Goal: Task Accomplishment & Management: Use online tool/utility

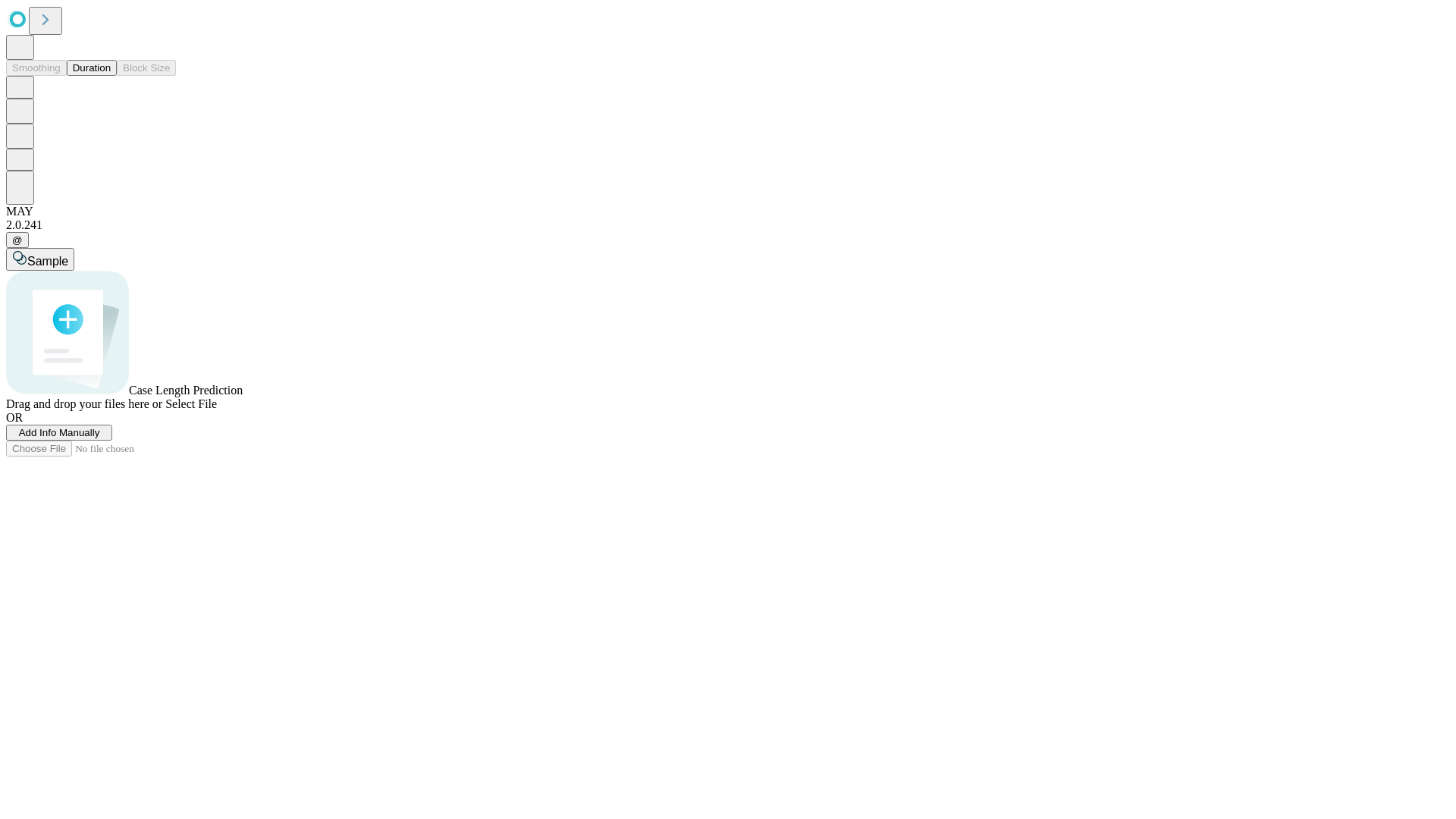
click at [111, 75] on button "Duration" at bounding box center [91, 68] width 50 height 16
click at [100, 439] on span "Add Info Manually" at bounding box center [59, 433] width 81 height 12
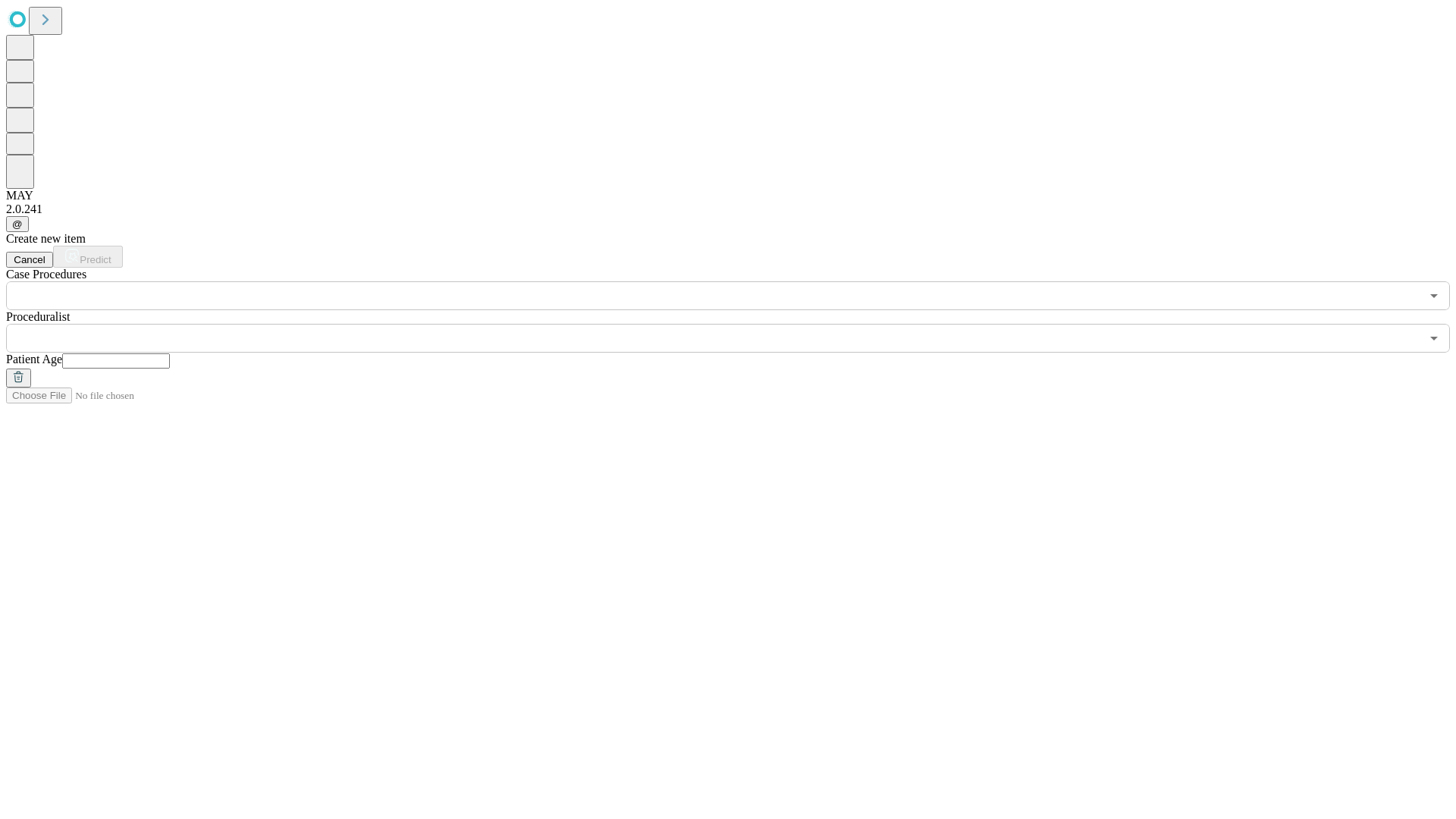
click at [169, 354] on input "text" at bounding box center [116, 361] width 108 height 15
type input "**"
click at [738, 324] on input "text" at bounding box center [713, 338] width 1414 height 28
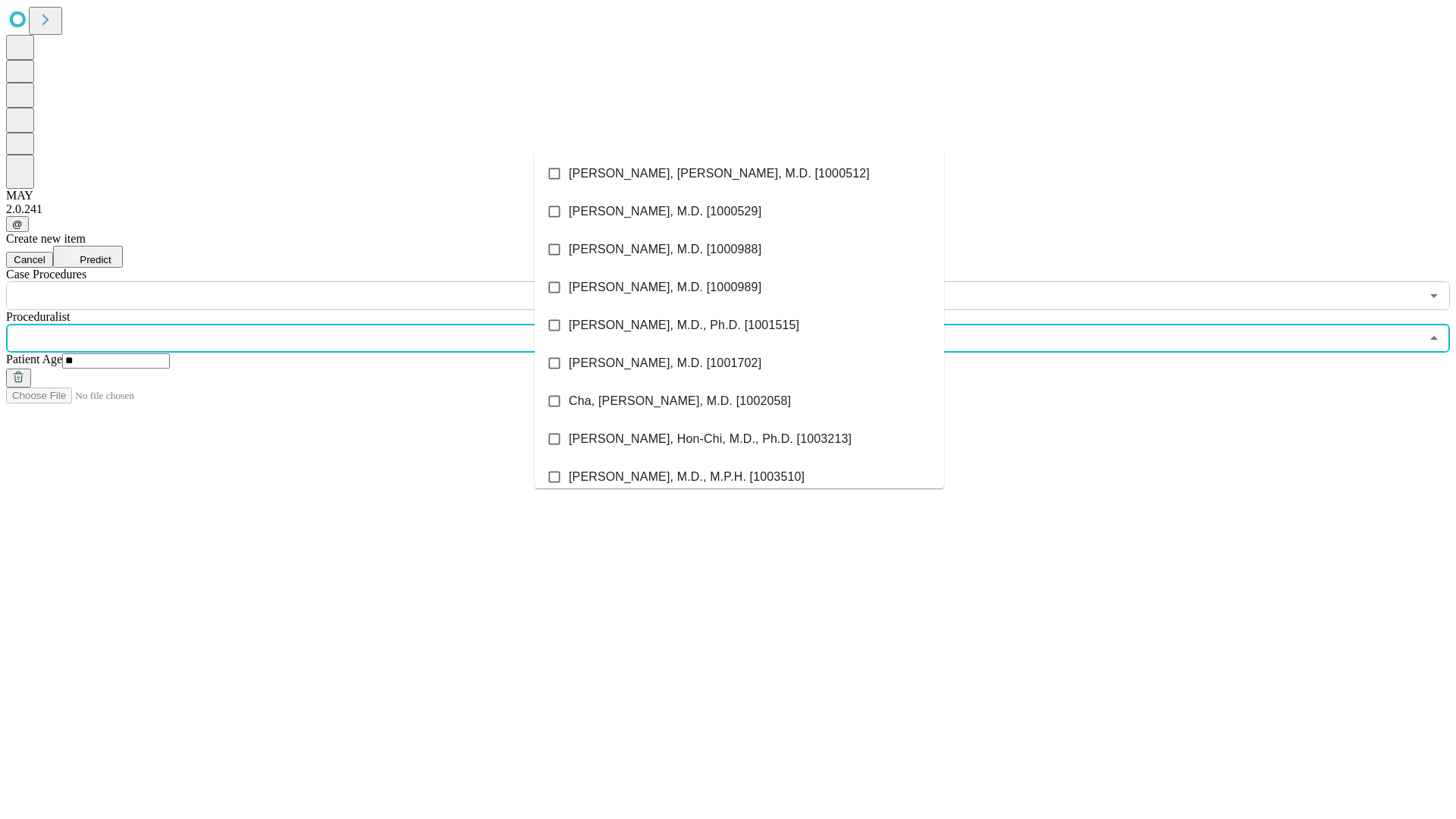
click at [739, 173] on li "[PERSON_NAME], [PERSON_NAME], M.D. [1000512]" at bounding box center [739, 173] width 409 height 38
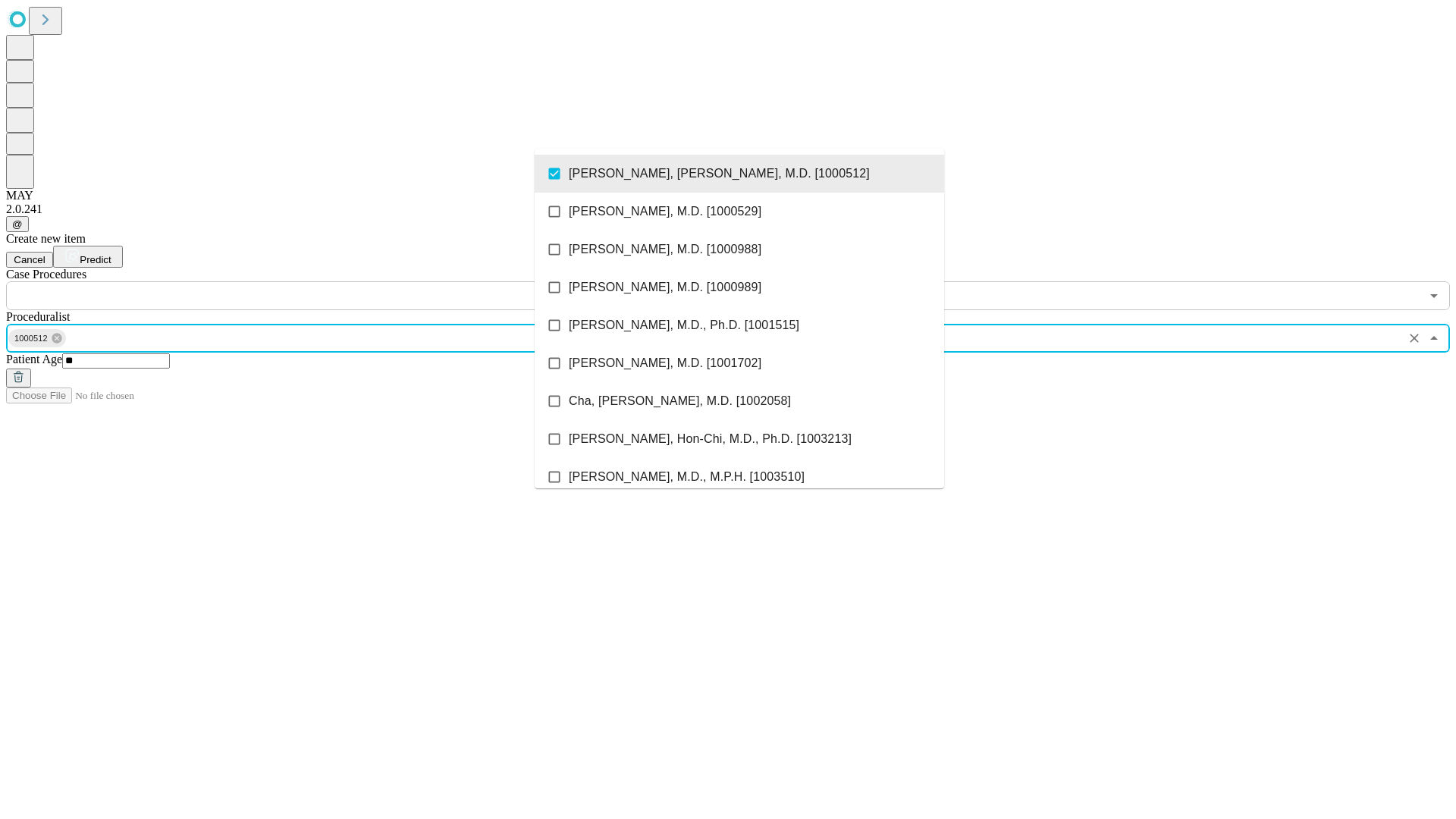
click at [318, 281] on input "text" at bounding box center [713, 295] width 1414 height 28
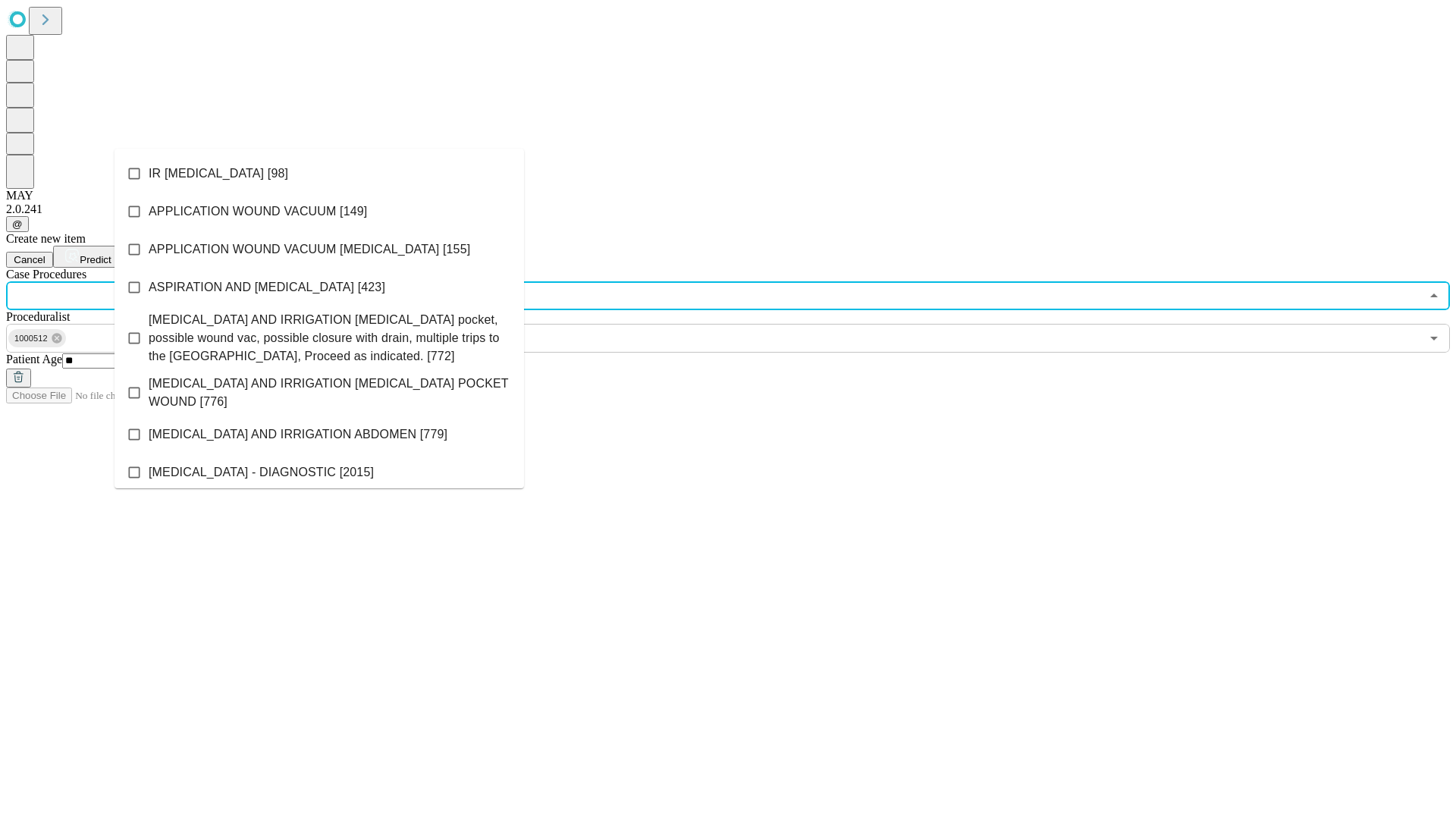
click at [319, 173] on li "IR [MEDICAL_DATA] [98]" at bounding box center [319, 173] width 409 height 38
